Goal: Transaction & Acquisition: Purchase product/service

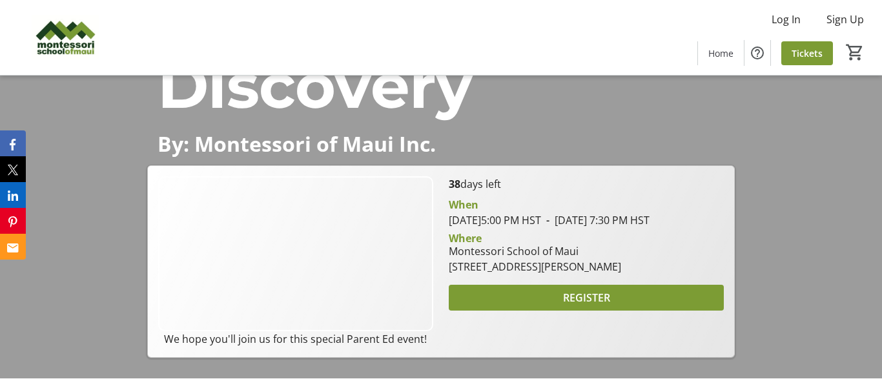
scroll to position [158, 0]
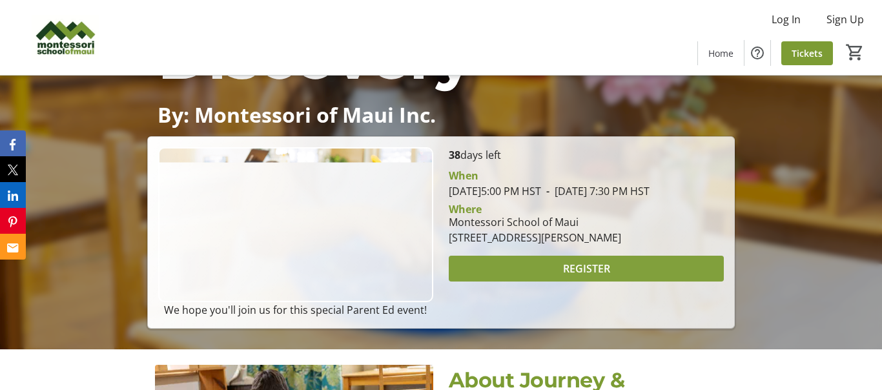
click at [518, 277] on span at bounding box center [586, 268] width 275 height 31
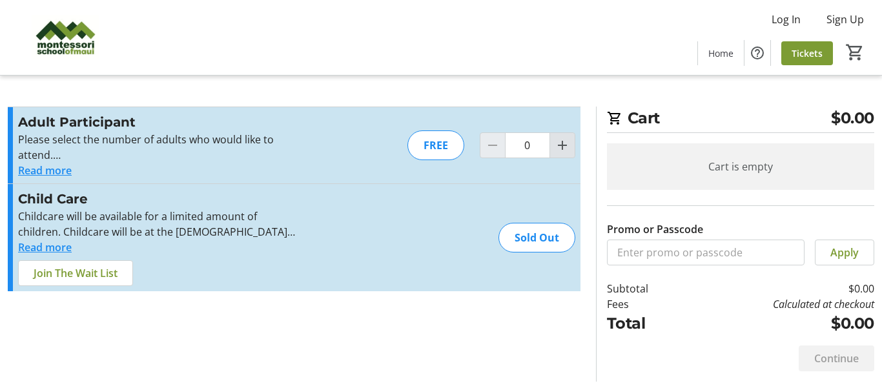
click at [560, 150] on mat-icon "Increment by one" at bounding box center [562, 145] width 15 height 15
type input "2"
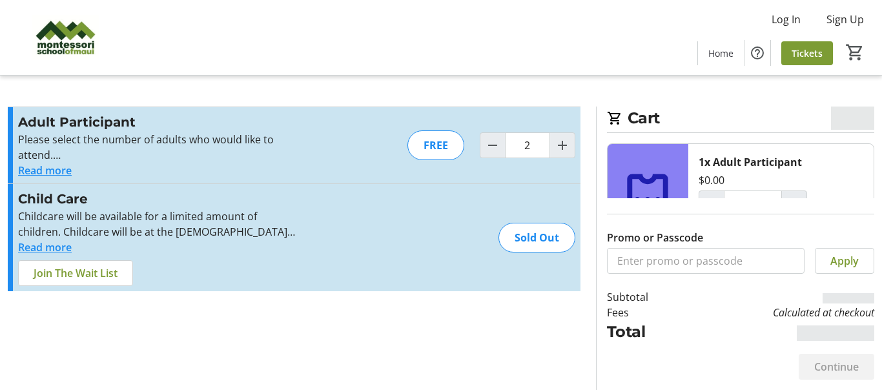
type input "2"
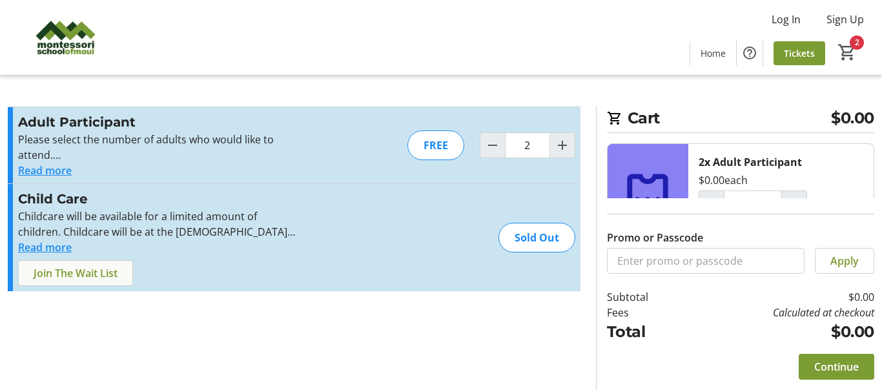
click at [108, 269] on span "Join The Wait List" at bounding box center [76, 272] width 84 height 15
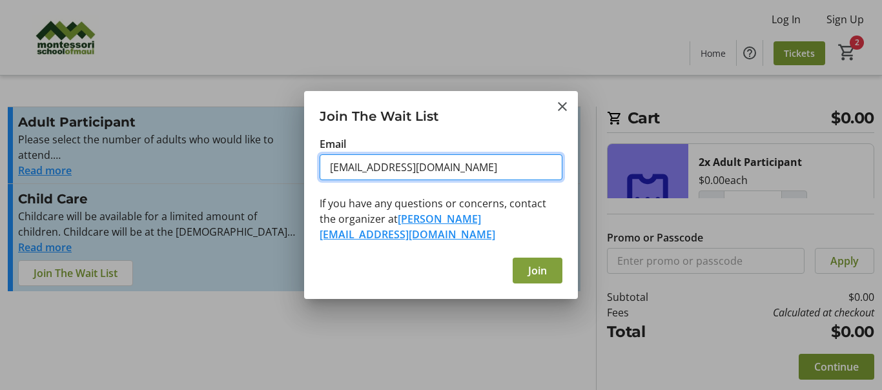
type input "[EMAIL_ADDRESS][DOMAIN_NAME]"
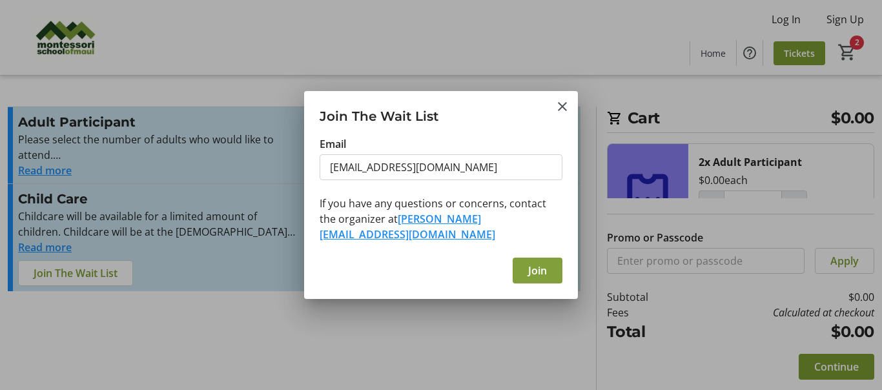
click at [535, 265] on span "Join" at bounding box center [537, 270] width 19 height 15
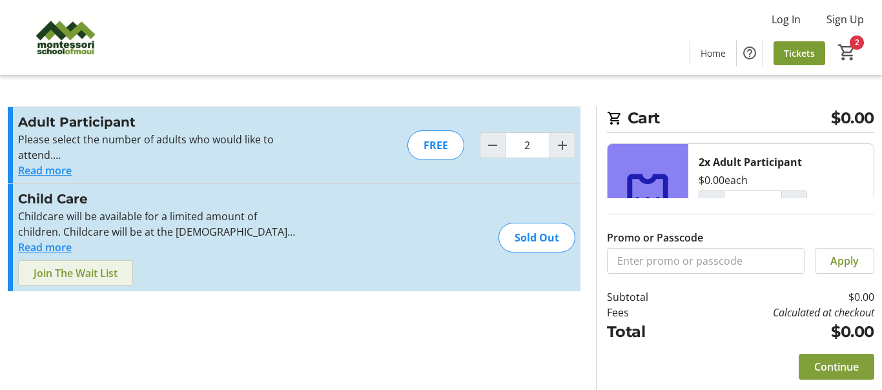
click at [828, 362] on span "Continue" at bounding box center [836, 366] width 45 height 15
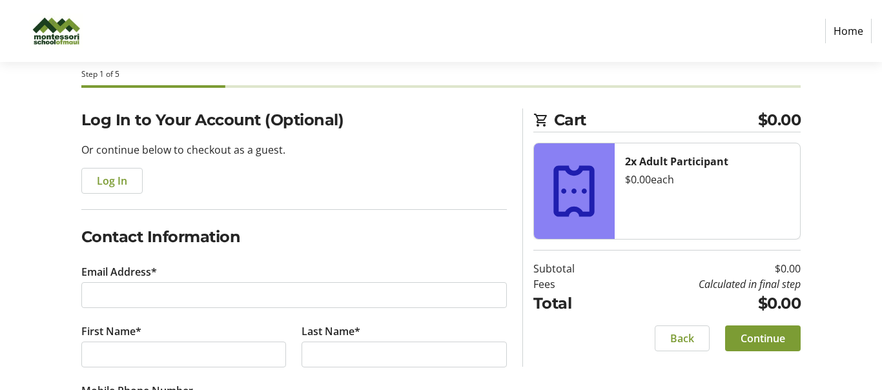
scroll to position [128, 0]
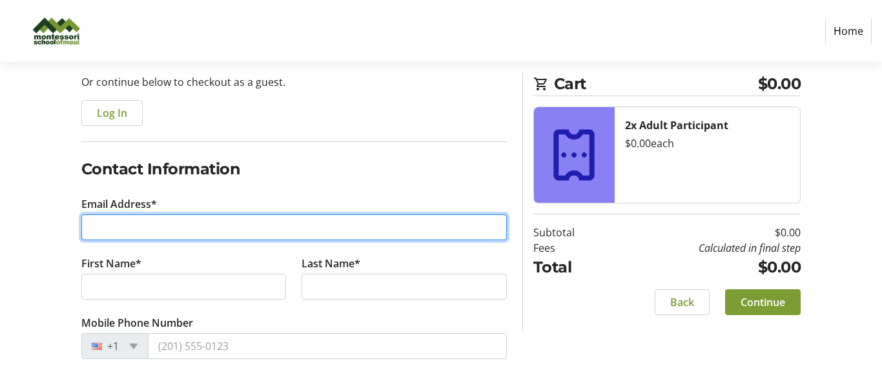
click at [272, 231] on input "Email Address*" at bounding box center [293, 227] width 425 height 26
type input "[EMAIL_ADDRESS][DOMAIN_NAME]"
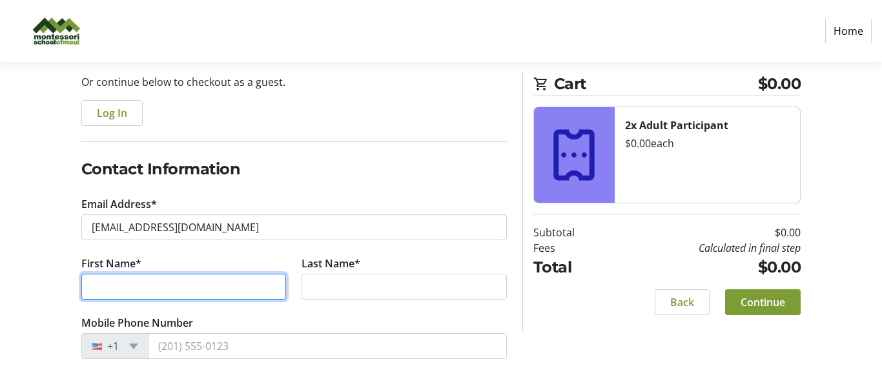
click at [158, 278] on input "First Name*" at bounding box center [183, 287] width 205 height 26
type input "[PERSON_NAME]"
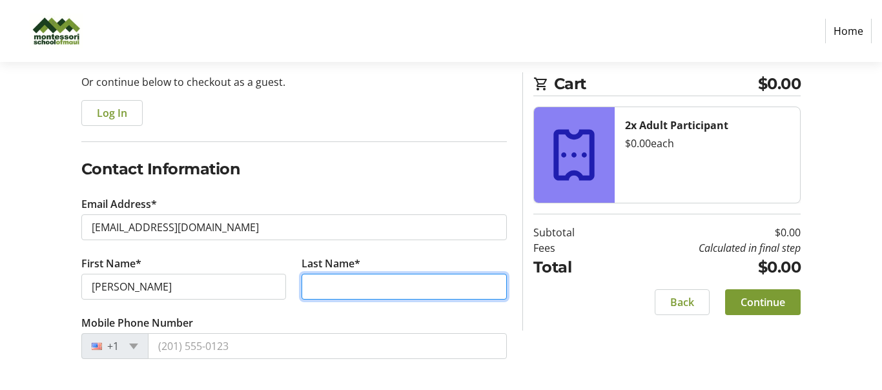
type input "[PERSON_NAME]"
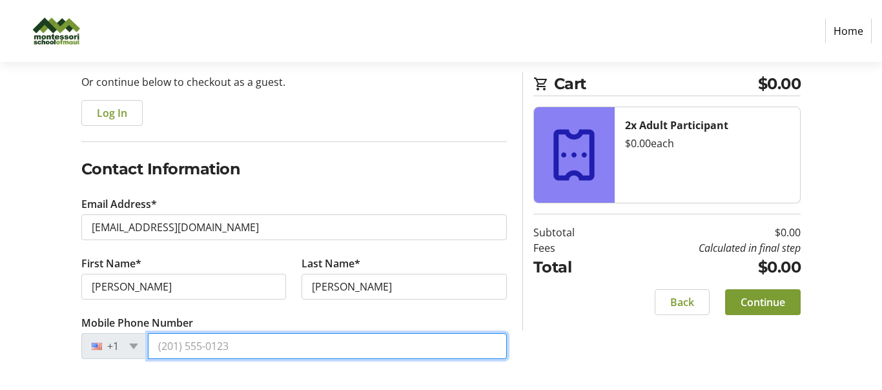
type input "[PHONE_NUMBER]"
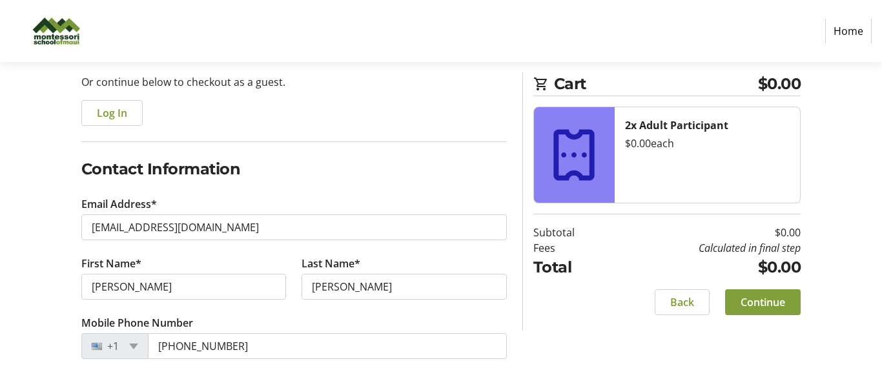
click at [759, 298] on span "Continue" at bounding box center [762, 301] width 45 height 15
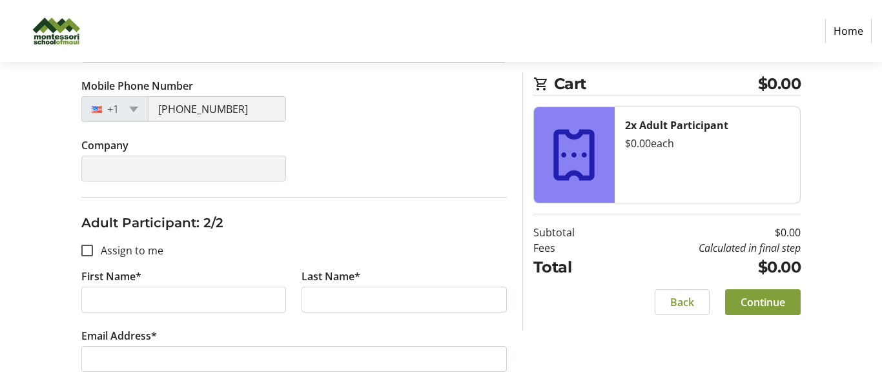
scroll to position [367, 0]
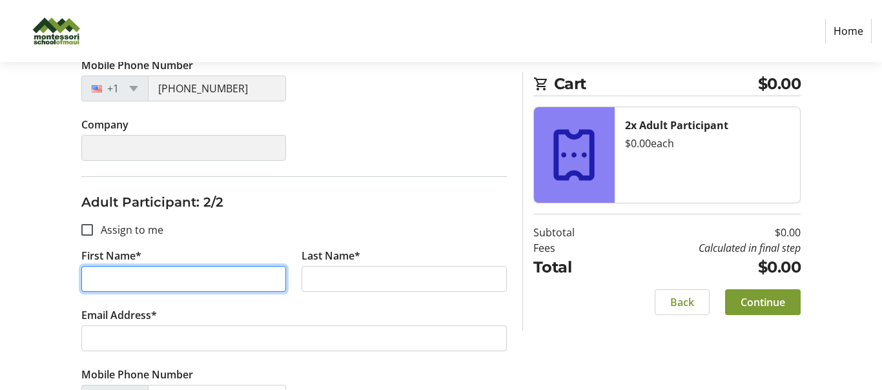
click at [188, 290] on input "First Name*" at bounding box center [183, 279] width 205 height 26
type input "[PERSON_NAME]"
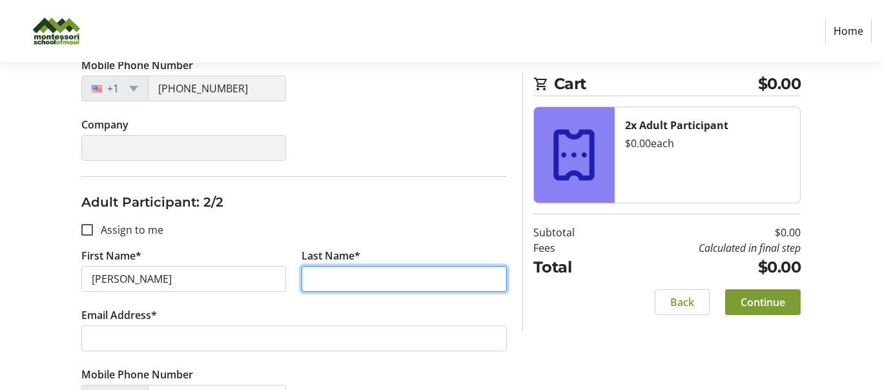
click at [319, 278] on input "Last Name*" at bounding box center [403, 279] width 205 height 26
type input "[PERSON_NAME]"
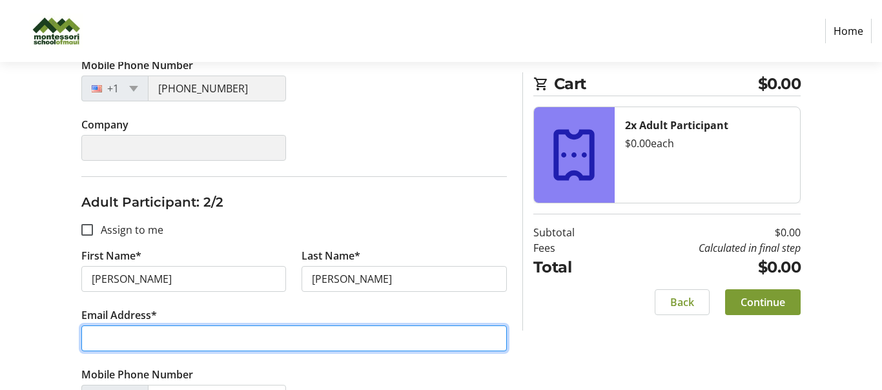
click at [248, 340] on input "Email Address*" at bounding box center [293, 338] width 425 height 26
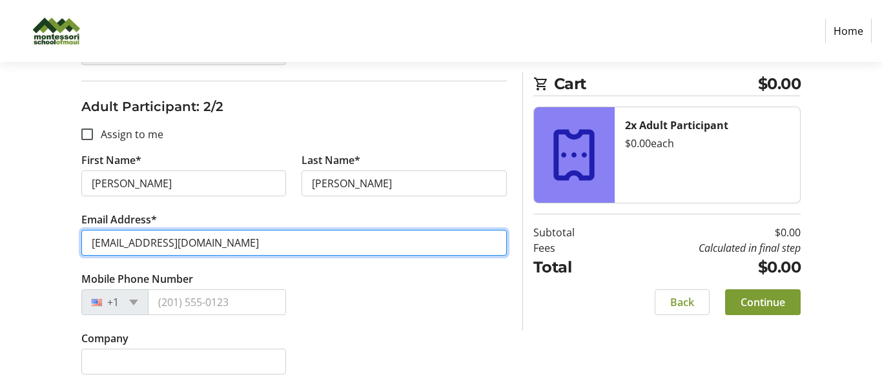
type input "[EMAIL_ADDRESS][DOMAIN_NAME]"
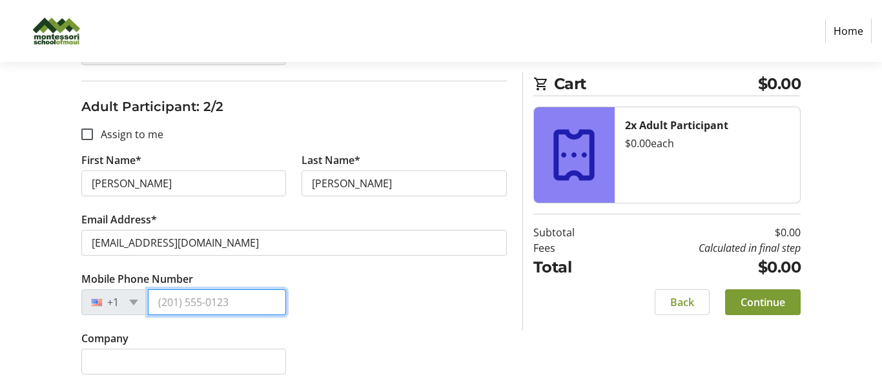
click at [190, 300] on input "Mobile Phone Number" at bounding box center [217, 302] width 139 height 26
type input "[PHONE_NUMBER]"
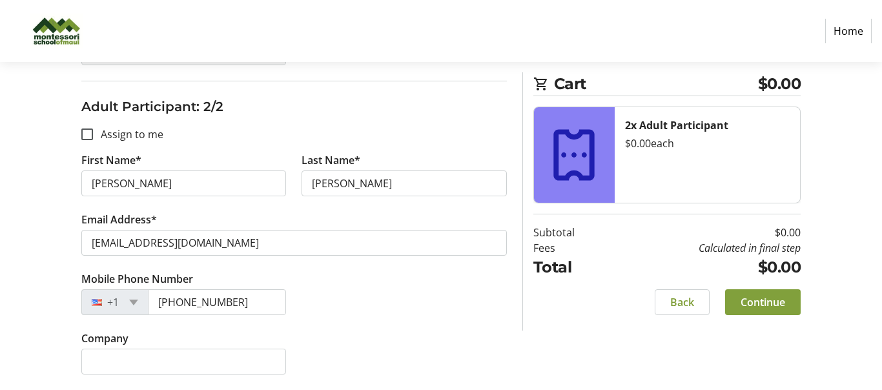
click at [770, 302] on span "Continue" at bounding box center [762, 301] width 45 height 15
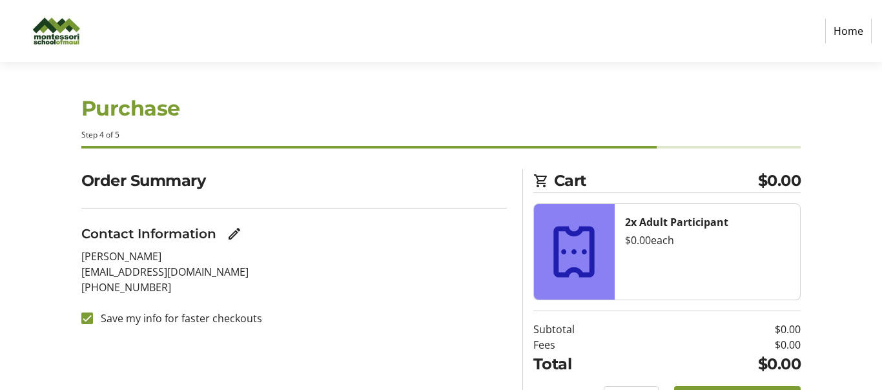
scroll to position [71, 0]
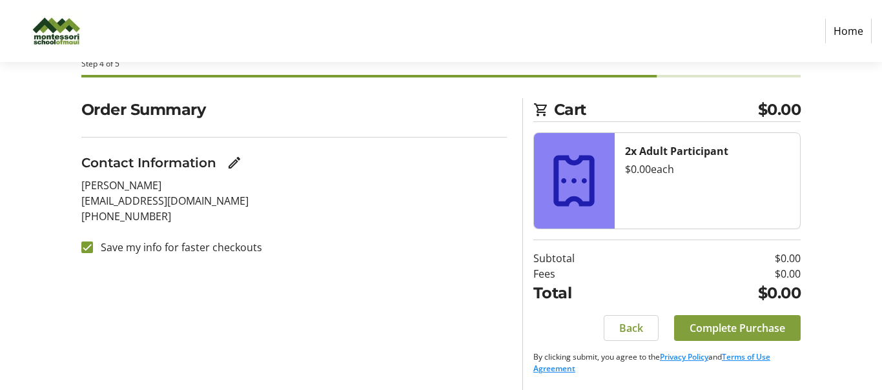
click at [757, 330] on span "Complete Purchase" at bounding box center [737, 327] width 96 height 15
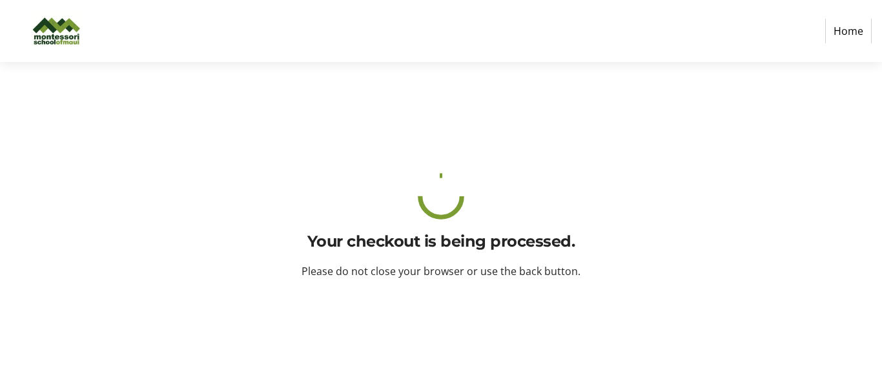
scroll to position [0, 0]
